Goal: Task Accomplishment & Management: Manage account settings

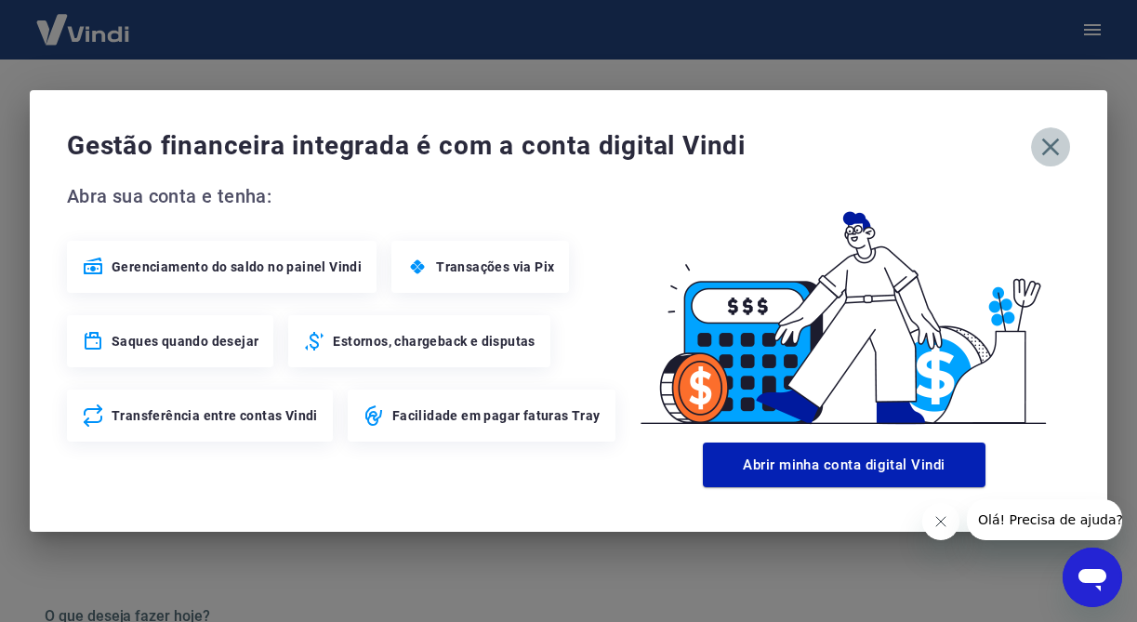
click at [1061, 147] on icon "button" at bounding box center [1051, 147] width 30 height 30
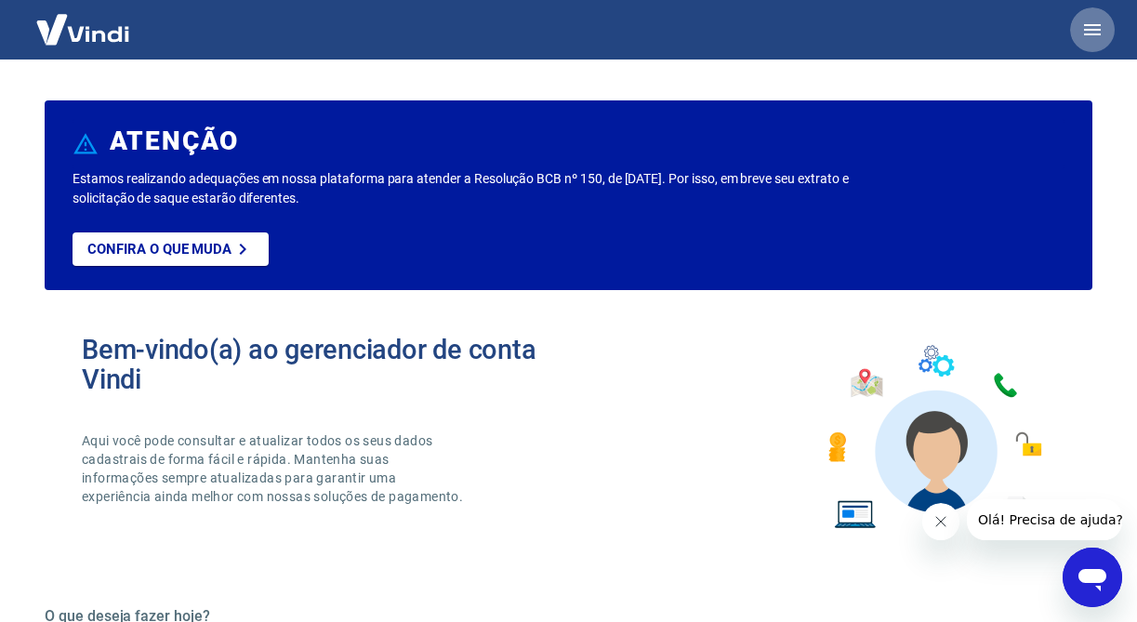
click at [1087, 32] on icon "button" at bounding box center [1092, 30] width 22 height 22
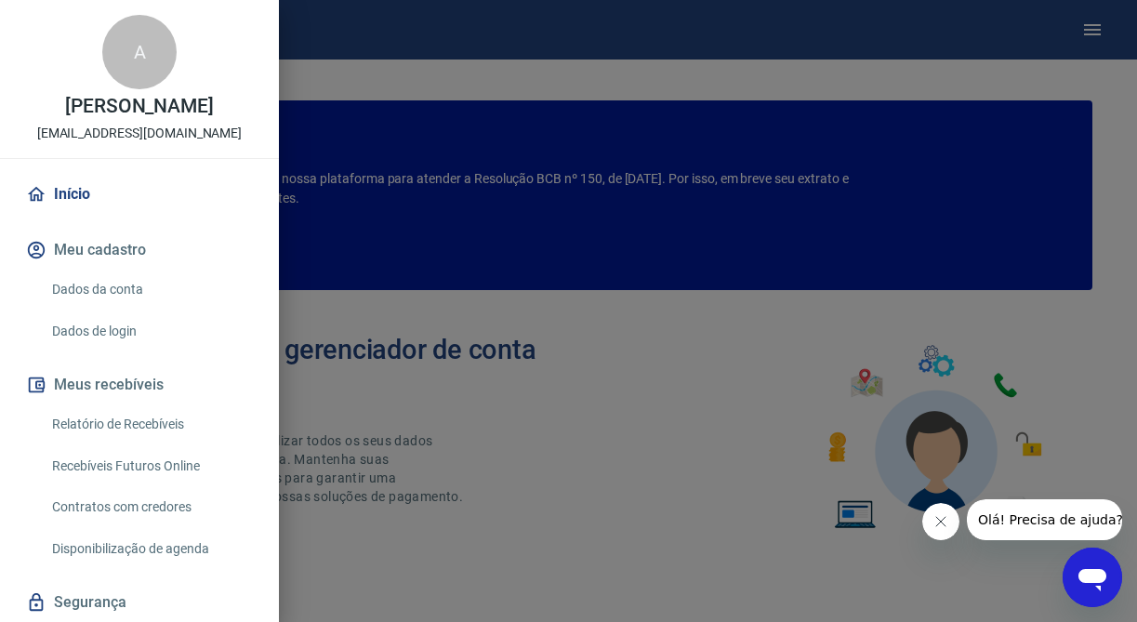
click at [130, 443] on link "Relatório de Recebíveis" at bounding box center [151, 424] width 212 height 38
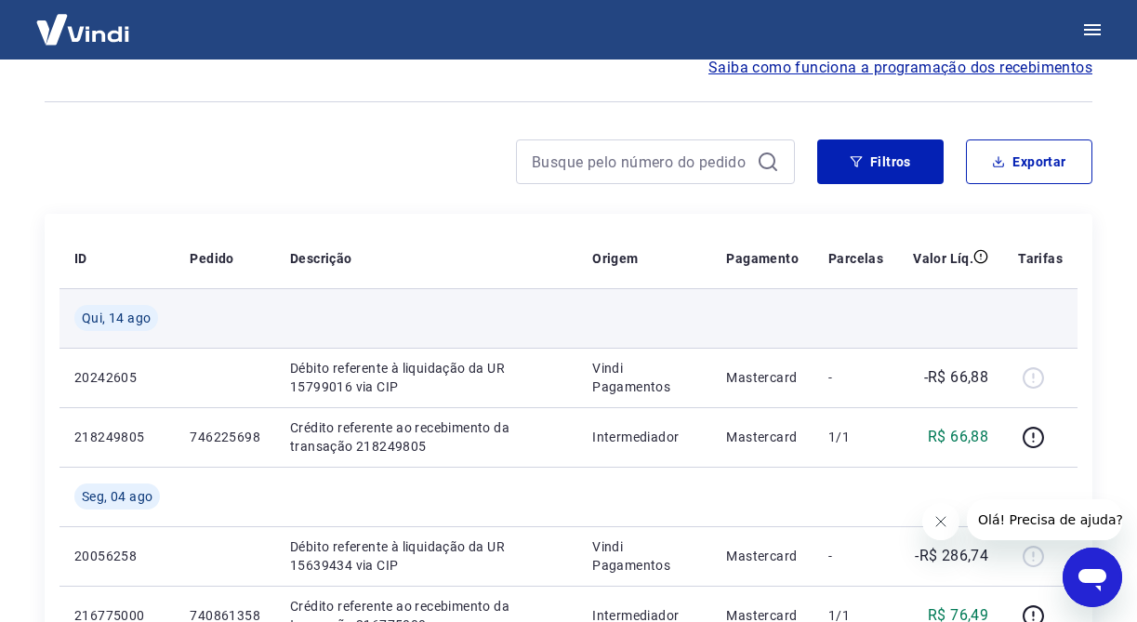
scroll to position [98, 0]
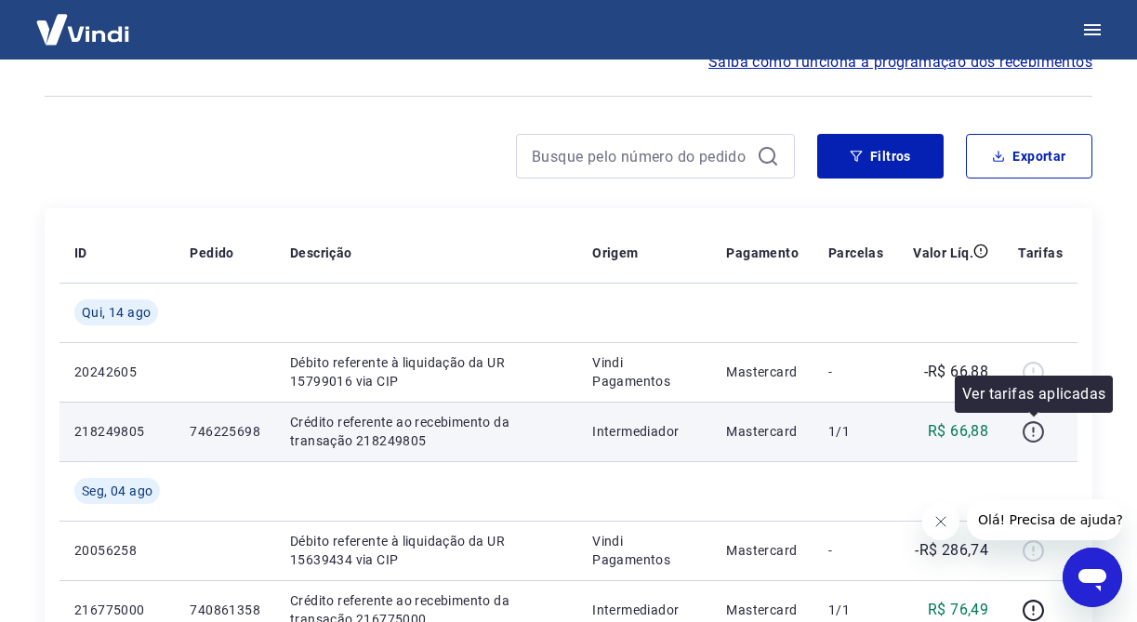
click at [1033, 437] on icon "button" at bounding box center [1033, 431] width 23 height 23
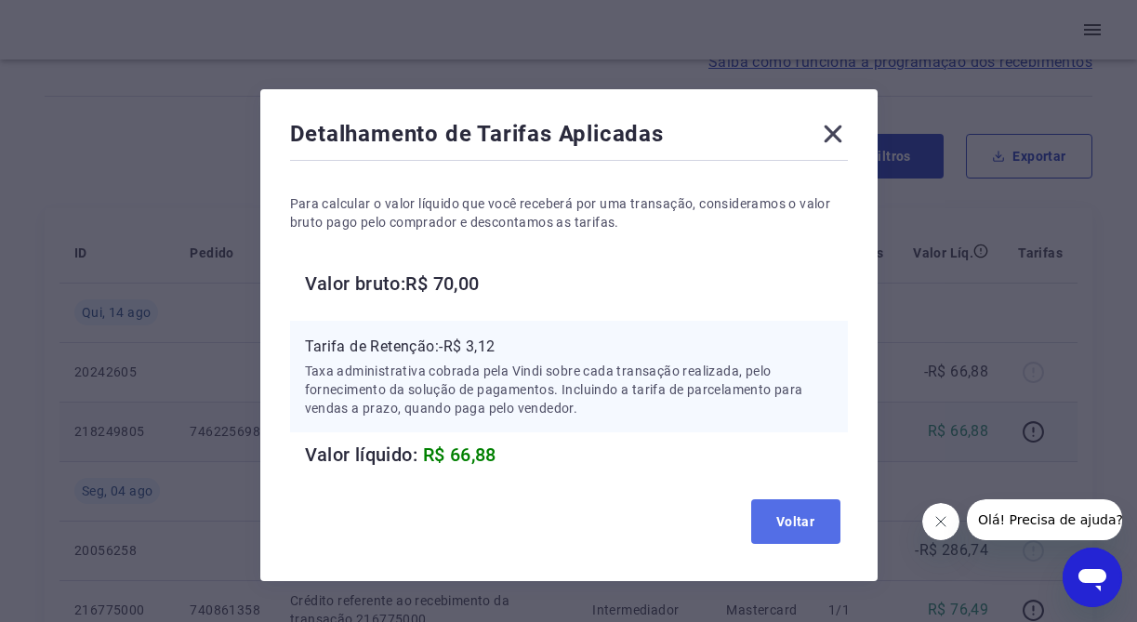
click at [832, 510] on button "Voltar" at bounding box center [795, 521] width 89 height 45
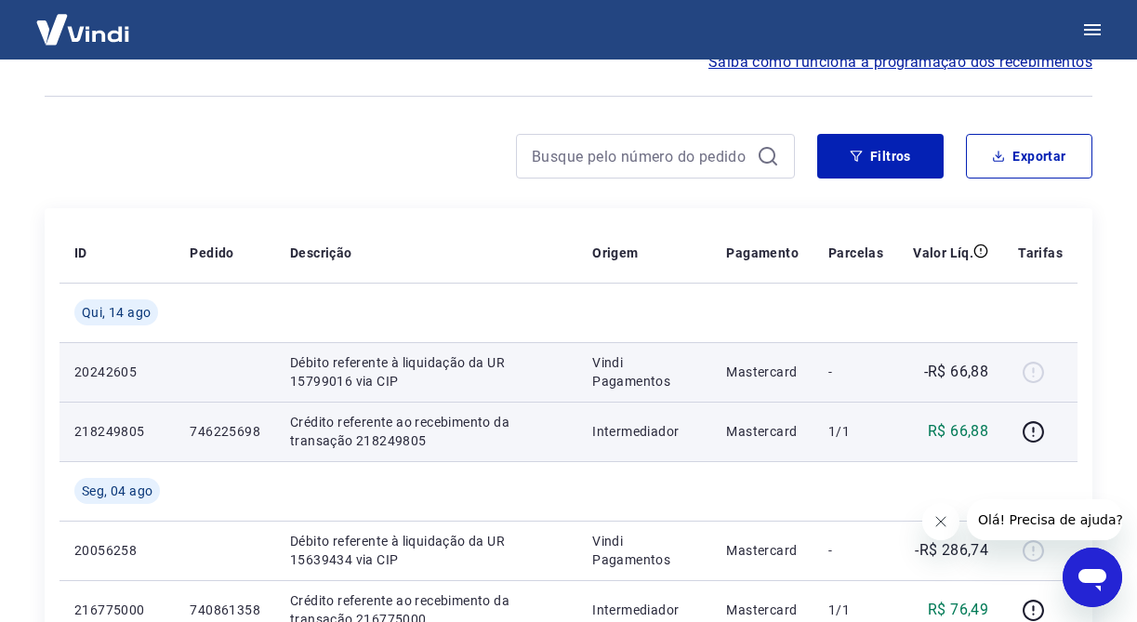
click at [1037, 372] on div at bounding box center [1040, 372] width 45 height 30
click at [972, 376] on p "-R$ 66,88" at bounding box center [956, 372] width 65 height 22
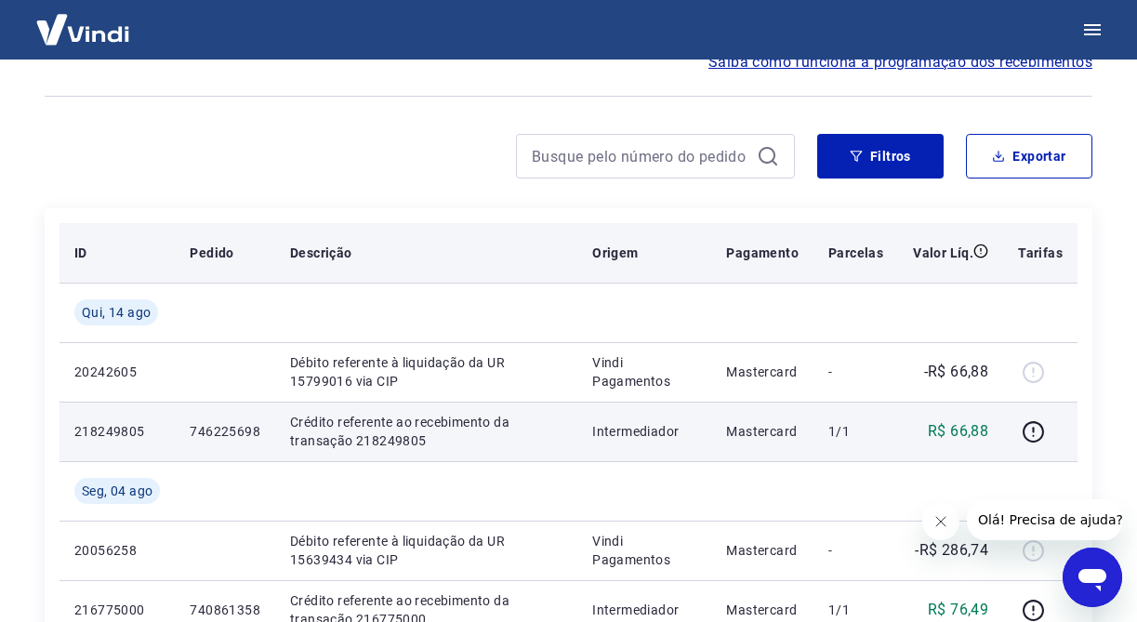
scroll to position [0, 0]
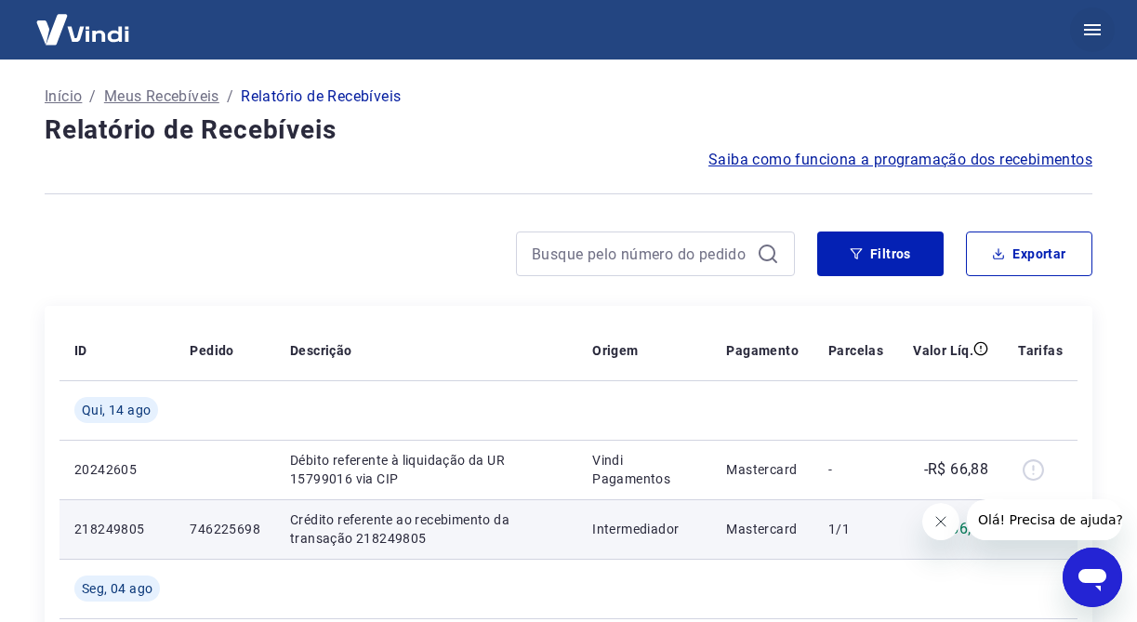
click at [1082, 33] on icon "button" at bounding box center [1092, 30] width 22 height 22
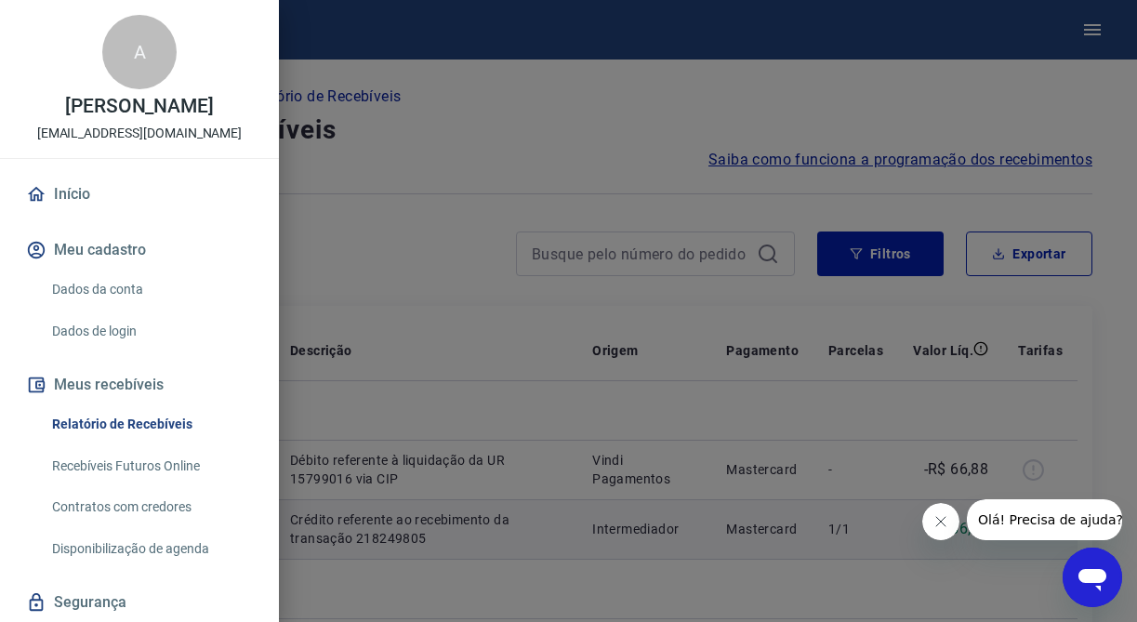
click at [104, 485] on link "Recebíveis Futuros Online" at bounding box center [151, 466] width 212 height 38
